Goal: Contribute content

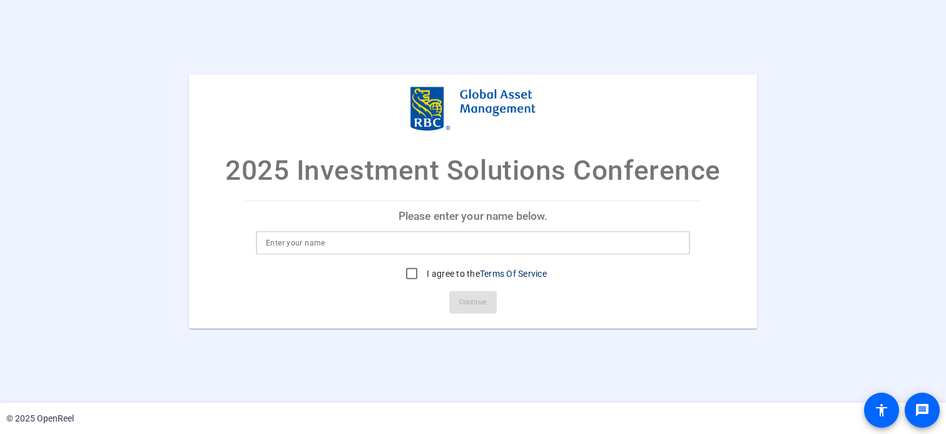
click at [278, 246] on input at bounding box center [473, 242] width 414 height 15
type input "[PERSON_NAME]"
click at [408, 275] on input "I agree to the Terms Of Service" at bounding box center [411, 273] width 25 height 25
checkbox input "true"
click at [474, 305] on span "Continue" at bounding box center [473, 302] width 28 height 19
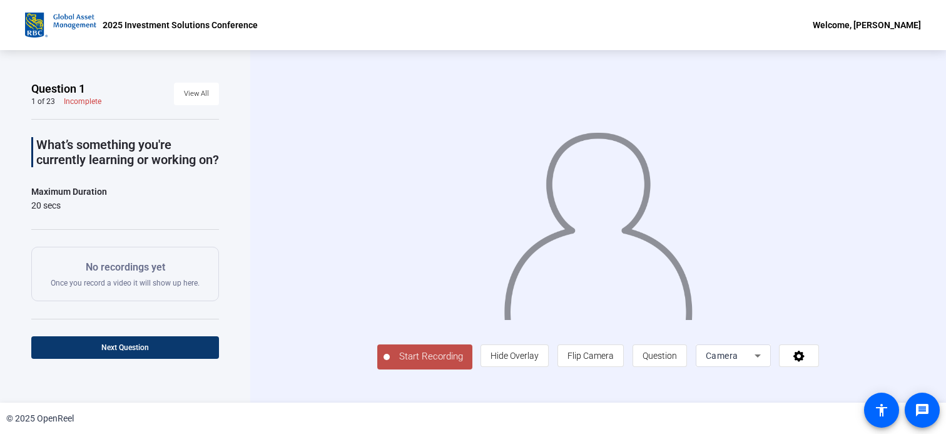
click at [115, 344] on span "Next Question" at bounding box center [125, 347] width 48 height 9
click at [156, 347] on span "Next Question" at bounding box center [176, 347] width 48 height 9
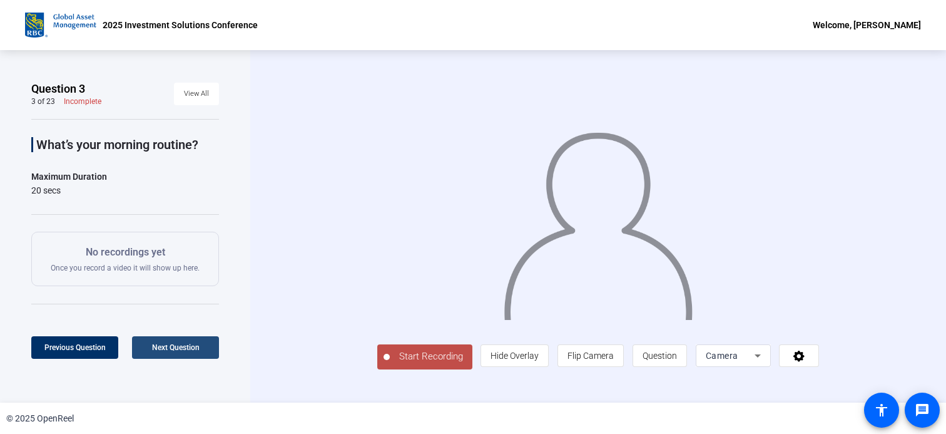
click at [156, 347] on span "Next Question" at bounding box center [176, 347] width 48 height 9
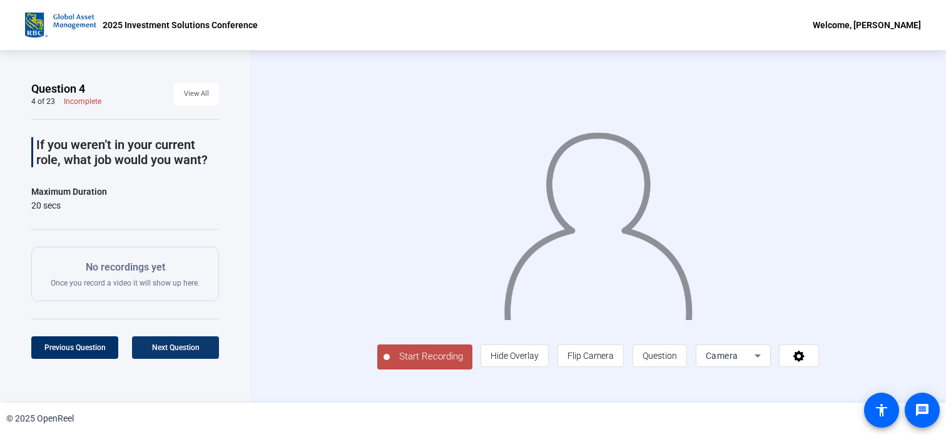
click at [156, 347] on span "Next Question" at bounding box center [176, 347] width 48 height 9
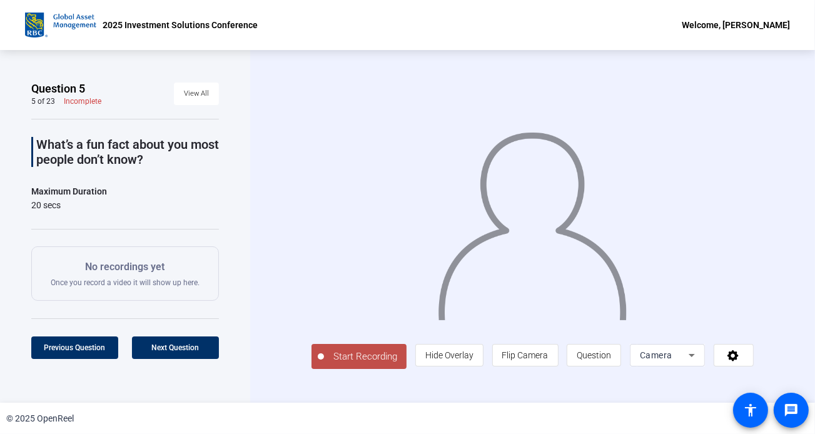
click at [349, 364] on span "Start Recording" at bounding box center [365, 357] width 83 height 14
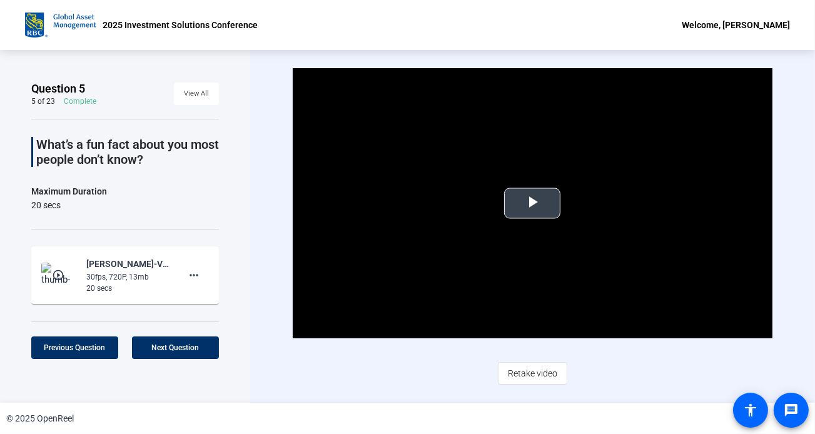
click at [533, 203] on span "Video Player" at bounding box center [533, 203] width 0 height 0
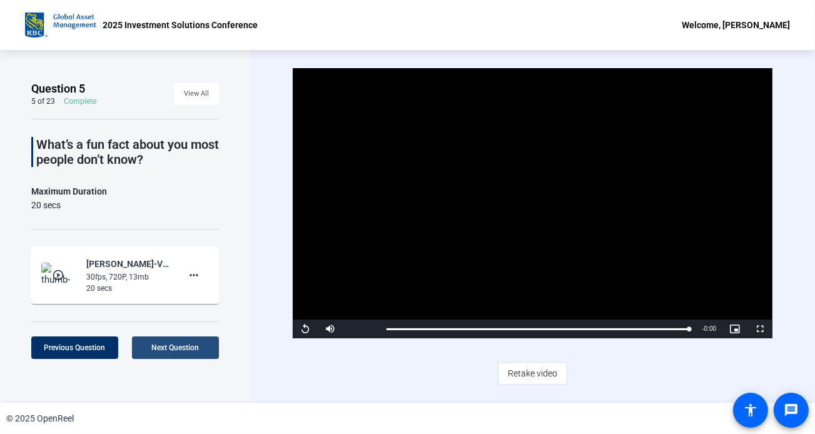
click at [176, 350] on span "Next Question" at bounding box center [176, 348] width 48 height 9
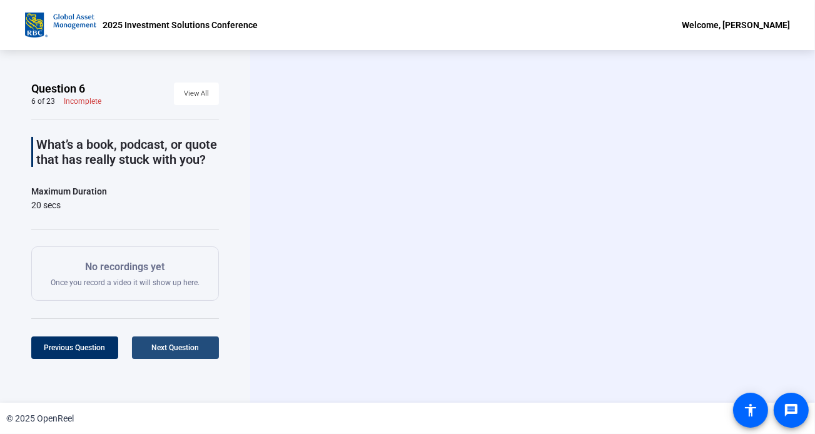
click at [178, 348] on span "Next Question" at bounding box center [176, 348] width 48 height 9
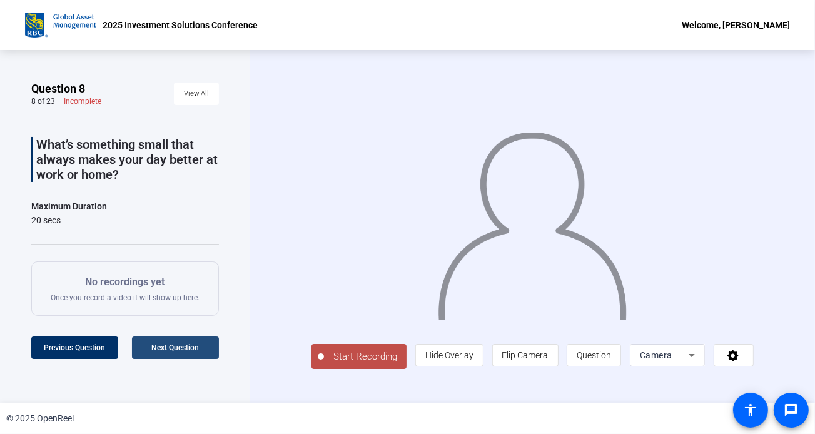
click at [178, 348] on span "Next Question" at bounding box center [176, 348] width 48 height 9
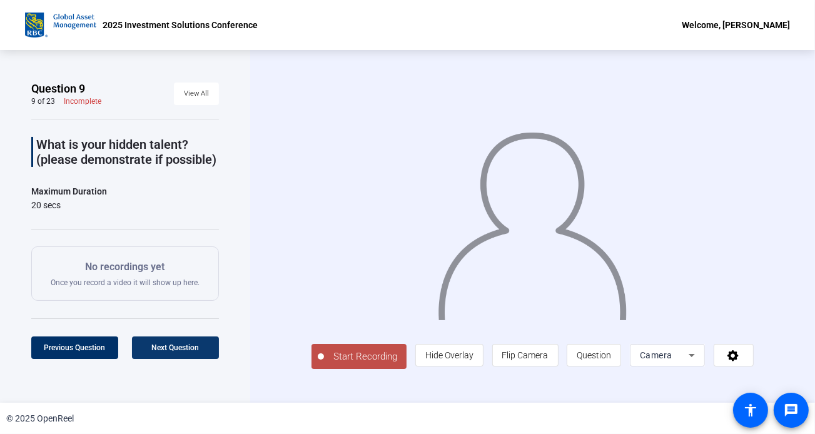
click at [178, 348] on span "Next Question" at bounding box center [176, 348] width 48 height 9
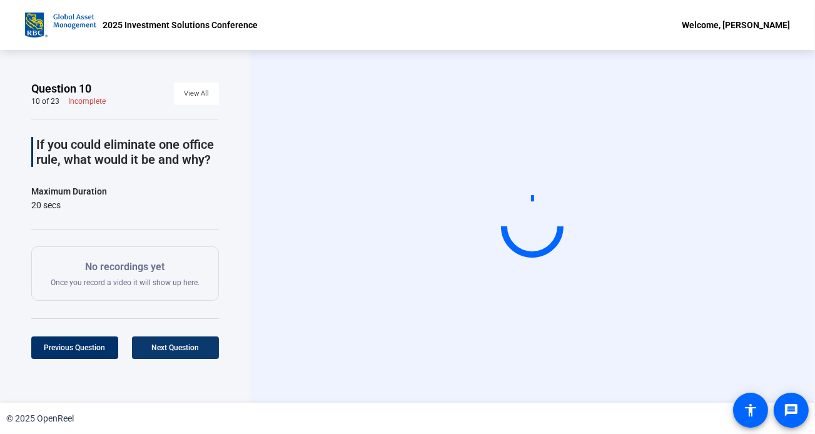
click at [178, 348] on span "Next Question" at bounding box center [176, 348] width 48 height 9
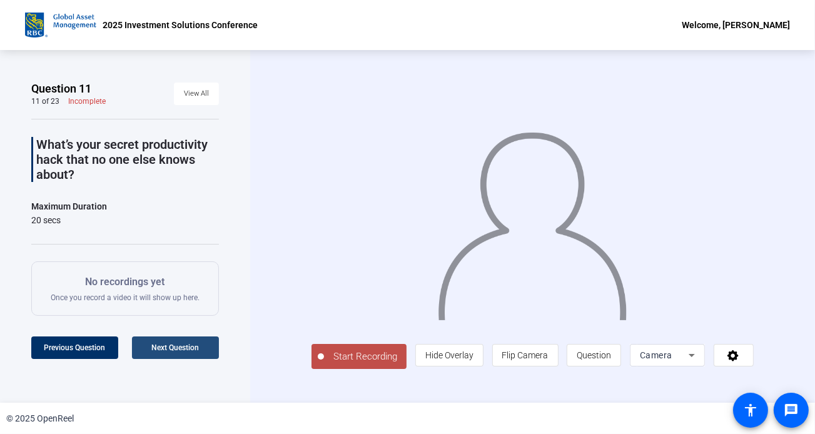
click at [178, 348] on span "Next Question" at bounding box center [176, 348] width 48 height 9
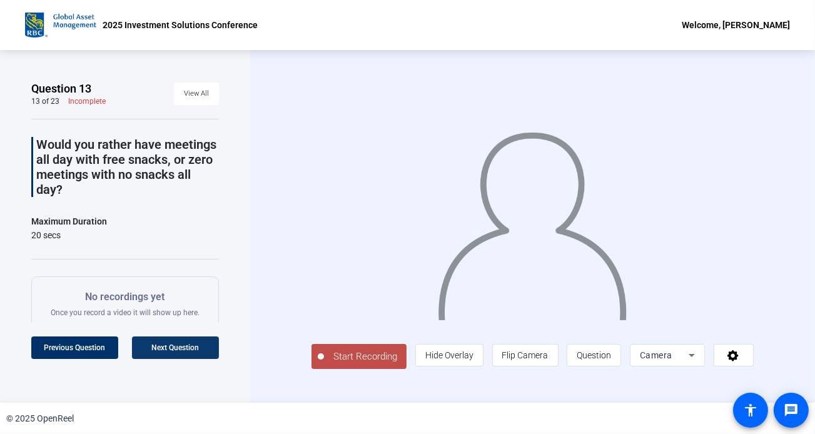
click at [178, 348] on span "Next Question" at bounding box center [176, 348] width 48 height 9
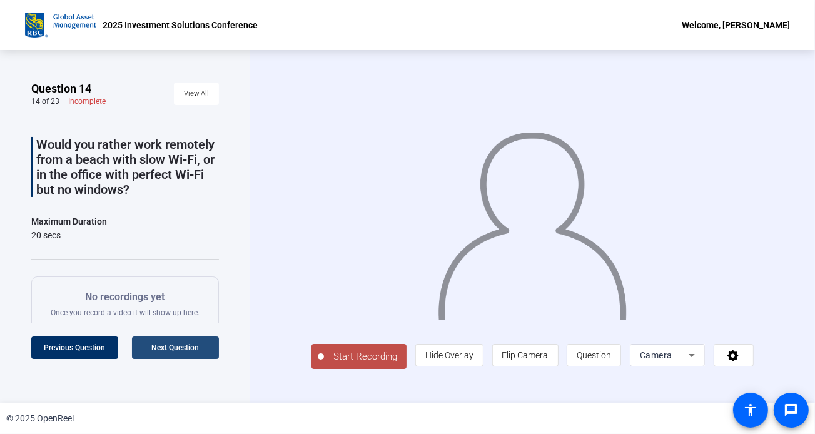
click at [178, 348] on span "Next Question" at bounding box center [176, 348] width 48 height 9
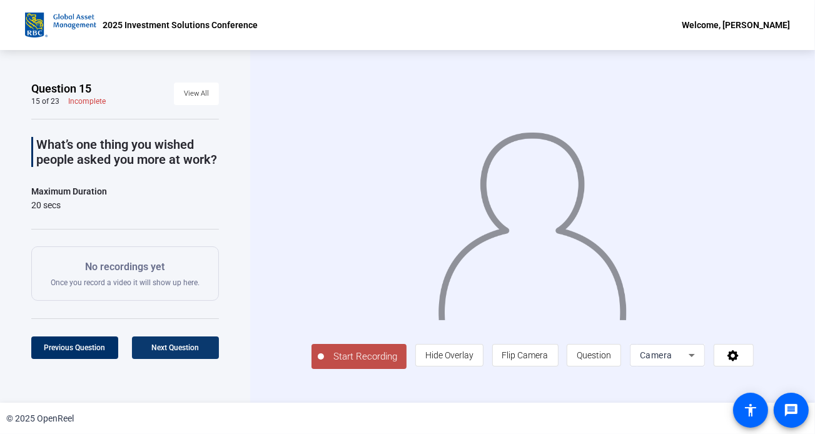
click at [178, 348] on span "Next Question" at bounding box center [176, 348] width 48 height 9
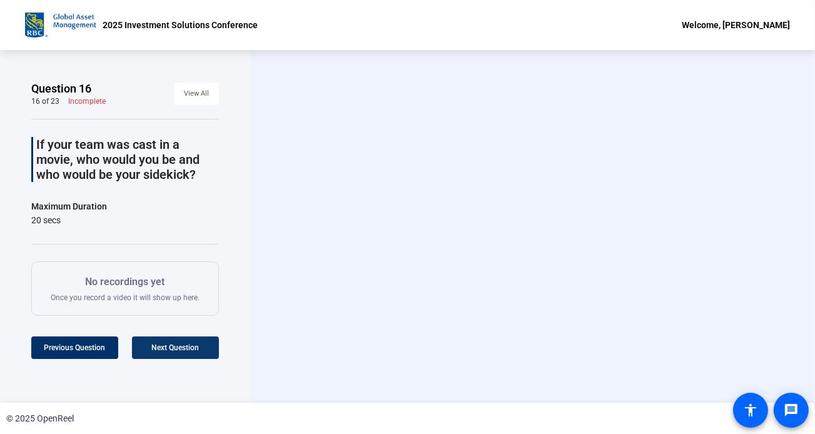
click at [178, 348] on span "Next Question" at bounding box center [176, 348] width 48 height 9
